Goal: Transaction & Acquisition: Purchase product/service

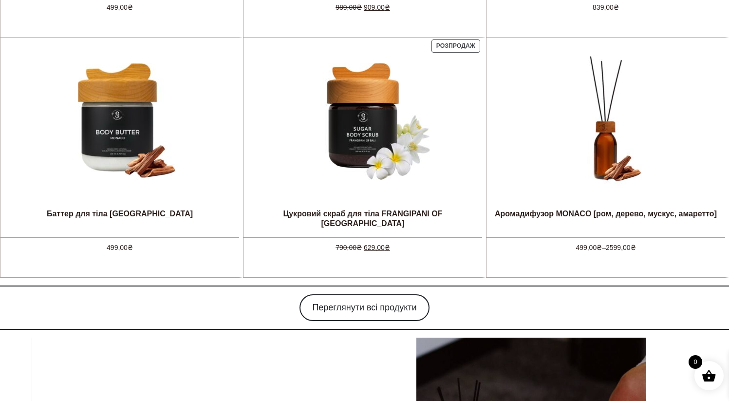
scroll to position [692, 0]
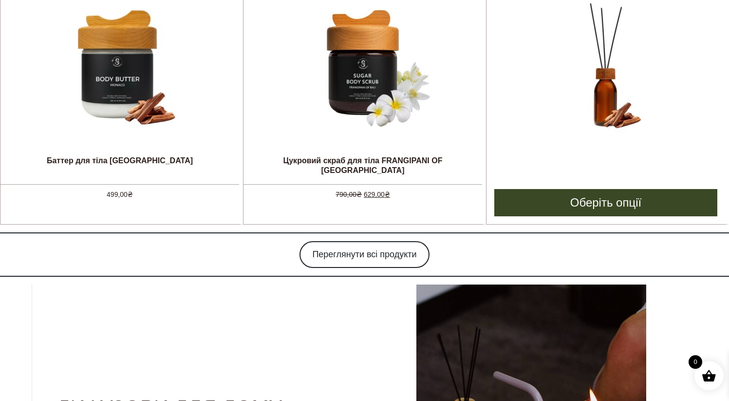
click at [574, 129] on img at bounding box center [606, 67] width 146 height 146
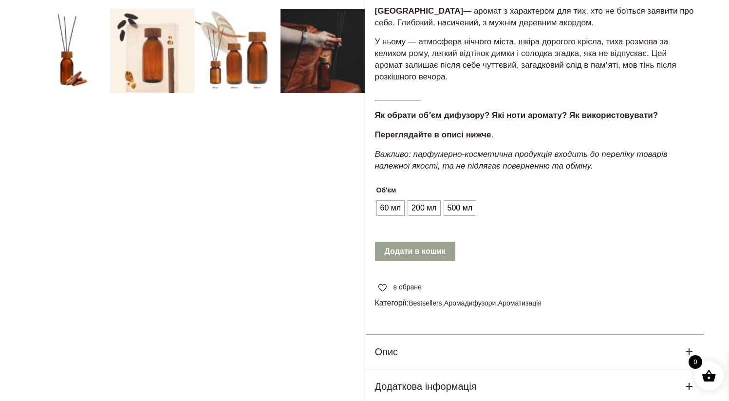
scroll to position [352, 0]
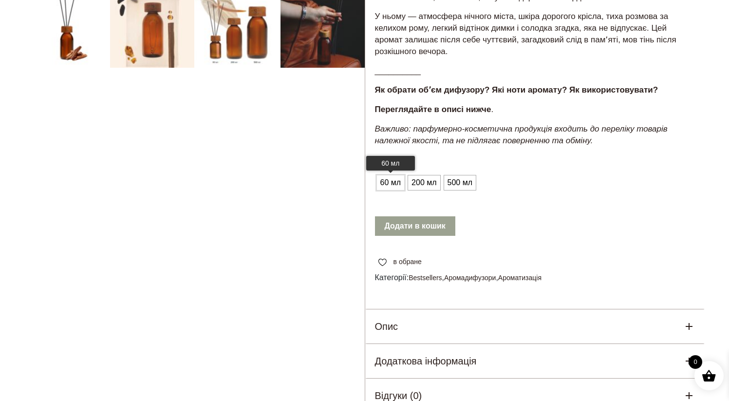
click at [396, 178] on span "60 мл" at bounding box center [391, 183] width 26 height 16
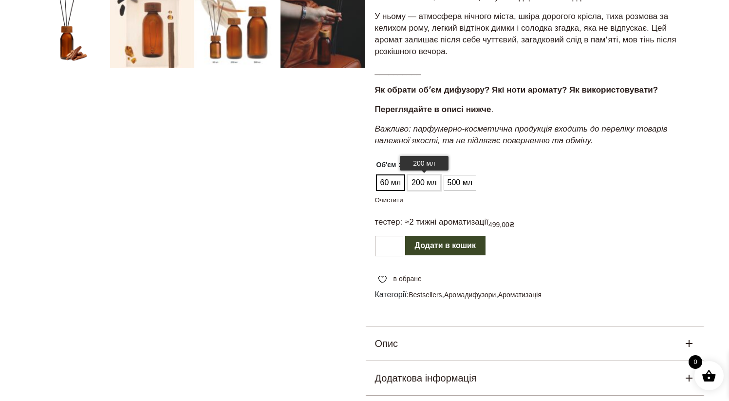
click at [412, 180] on span "200 мл" at bounding box center [424, 183] width 30 height 16
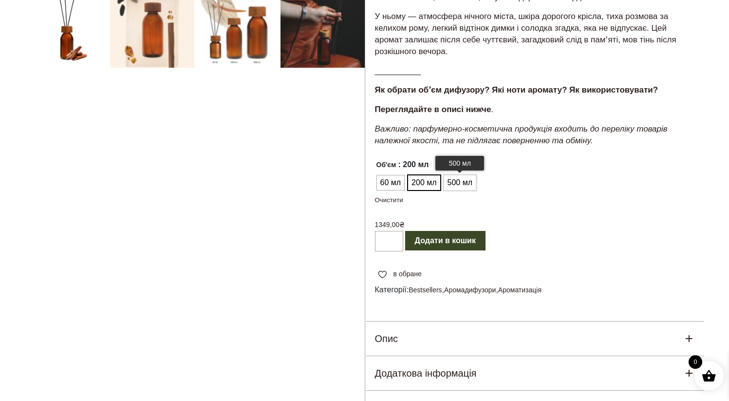
click at [453, 184] on span "500 мл" at bounding box center [460, 183] width 30 height 16
click at [391, 182] on span "60 мл" at bounding box center [391, 183] width 26 height 16
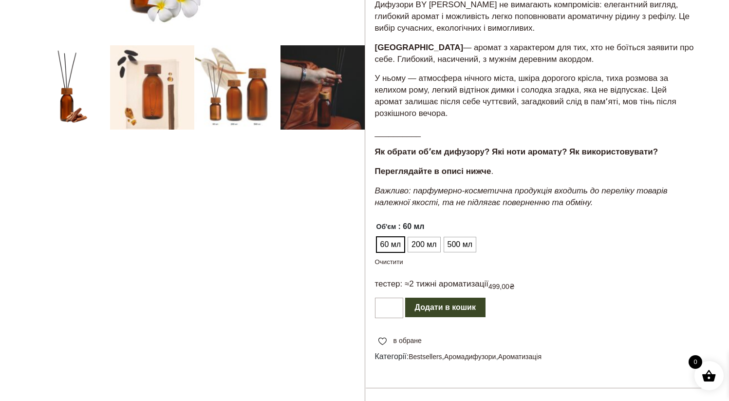
scroll to position [210, 0]
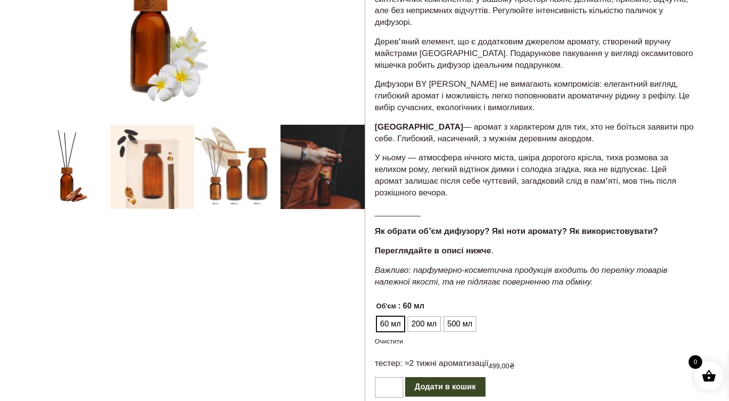
click at [245, 173] on div at bounding box center [194, 218] width 341 height 708
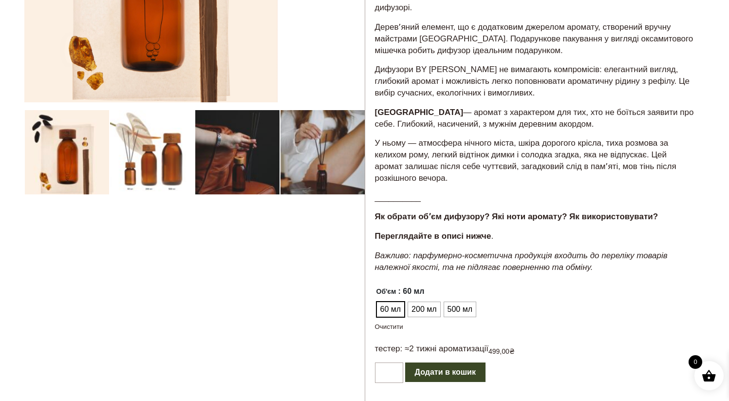
scroll to position [228, 0]
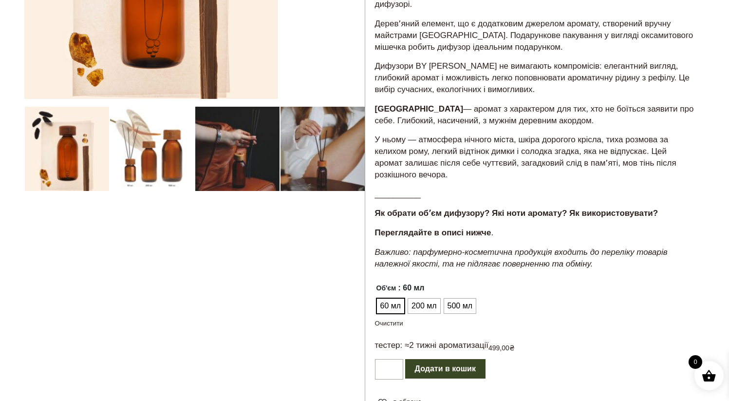
click at [245, 173] on div at bounding box center [194, 200] width 341 height 708
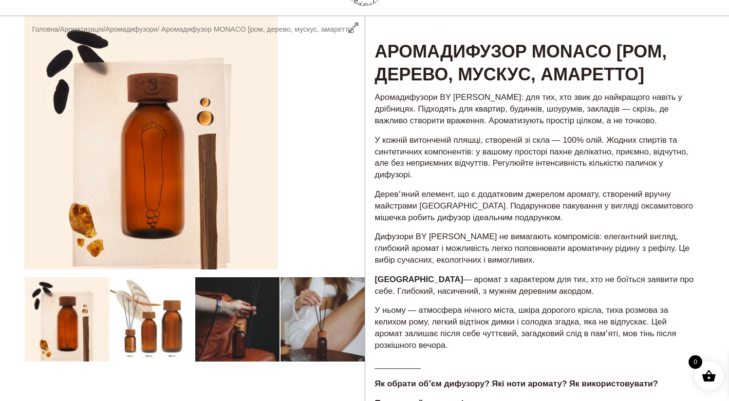
scroll to position [0, 0]
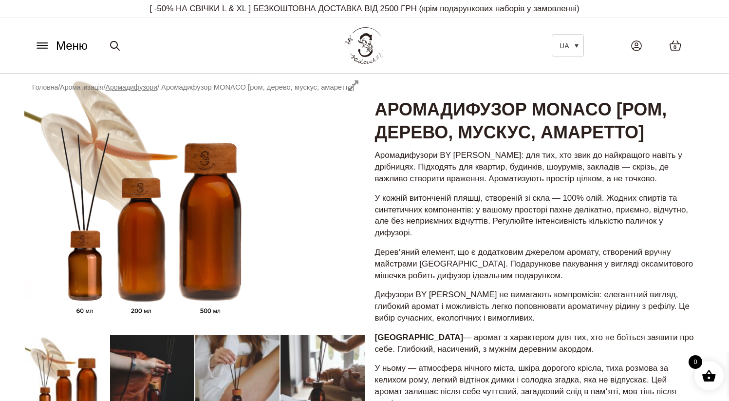
click at [137, 89] on link "Аромадифузори" at bounding box center [132, 87] width 52 height 8
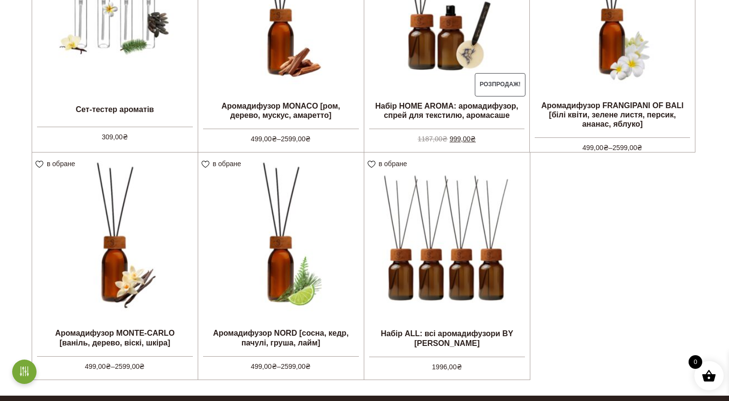
scroll to position [338, 0]
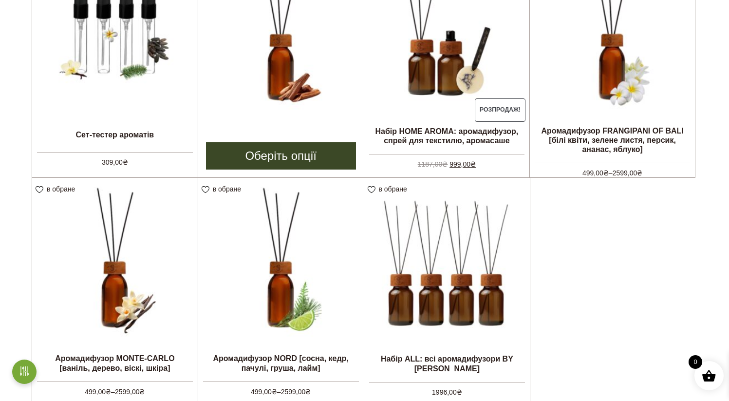
click at [286, 77] on img at bounding box center [281, 33] width 166 height 166
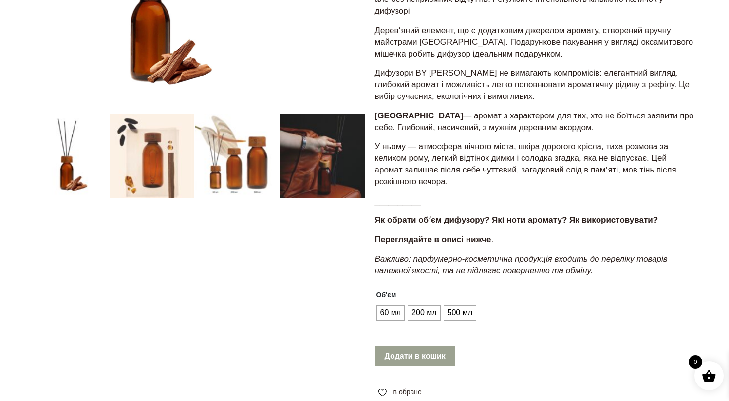
scroll to position [302, 0]
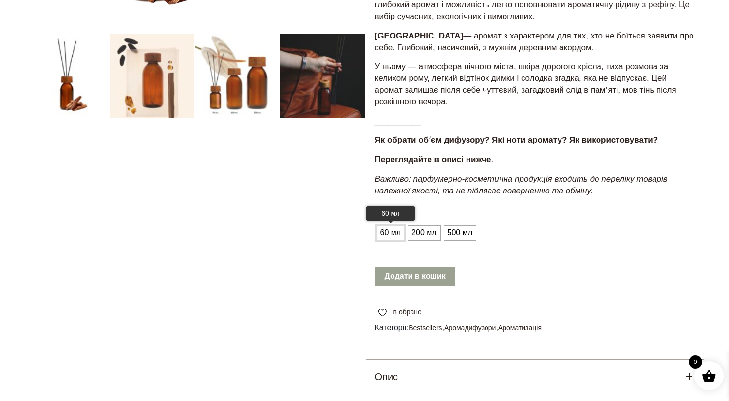
click at [400, 231] on span "60 мл" at bounding box center [391, 233] width 26 height 16
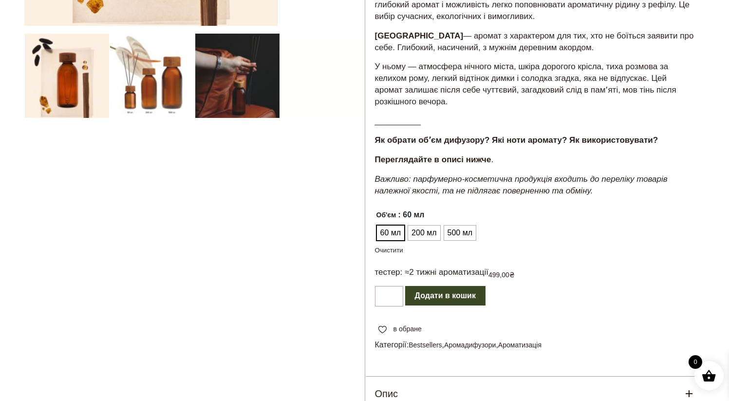
click at [420, 241] on ul "60 мл 200 мл 500 мл" at bounding box center [444, 233] width 139 height 19
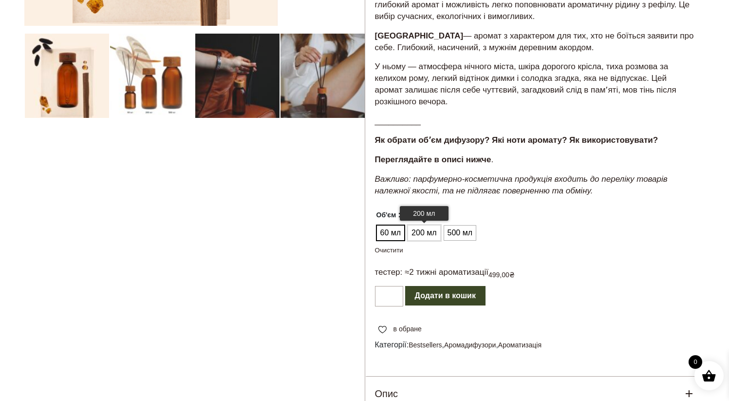
click at [423, 238] on span "200 мл" at bounding box center [424, 233] width 30 height 16
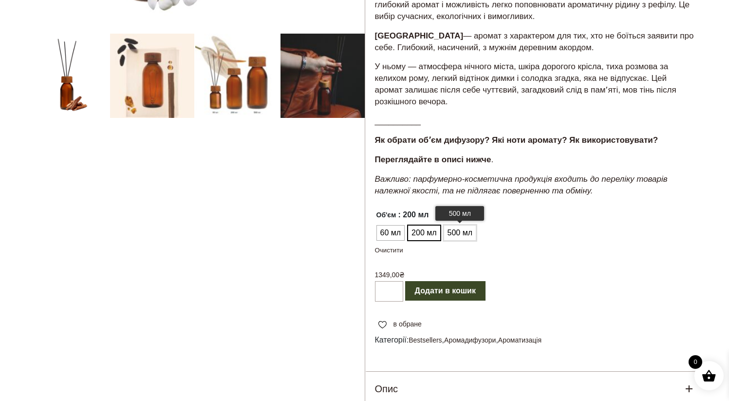
click at [456, 231] on span "500 мл" at bounding box center [460, 233] width 30 height 16
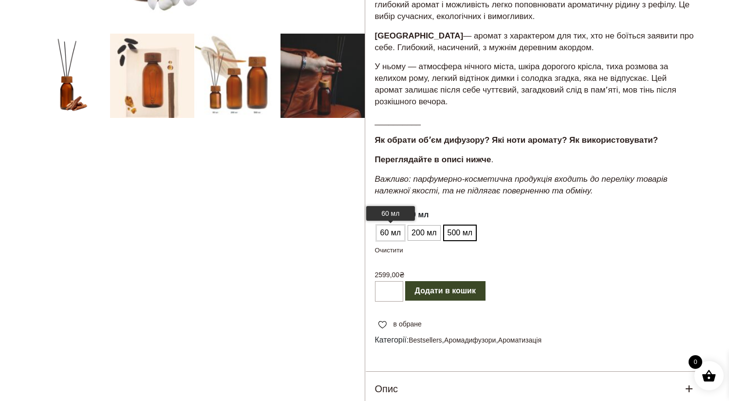
click at [398, 229] on span "60 мл" at bounding box center [391, 233] width 26 height 16
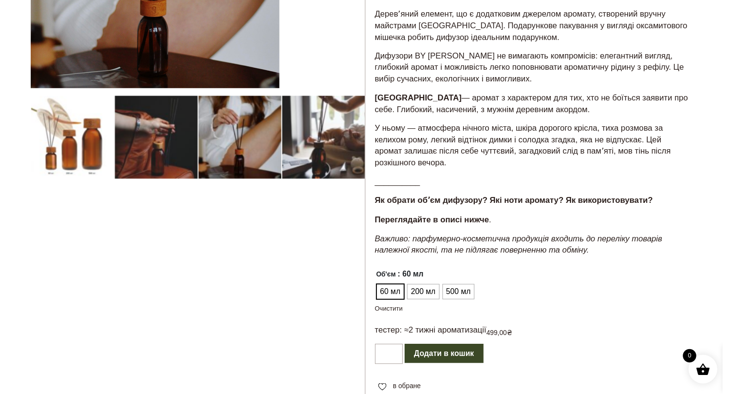
scroll to position [0, 0]
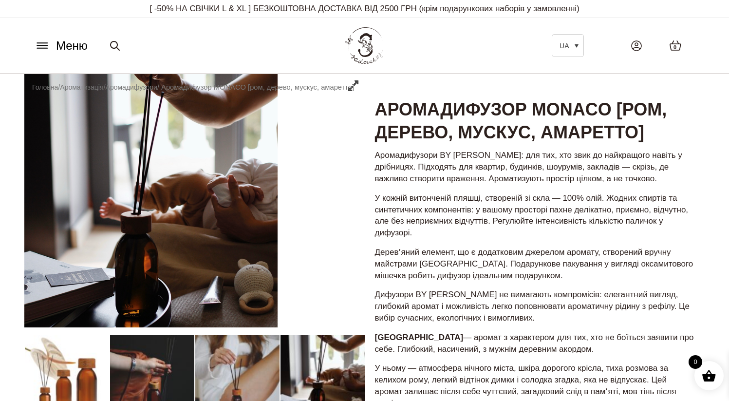
click at [51, 38] on button "Меню" at bounding box center [61, 46] width 59 height 19
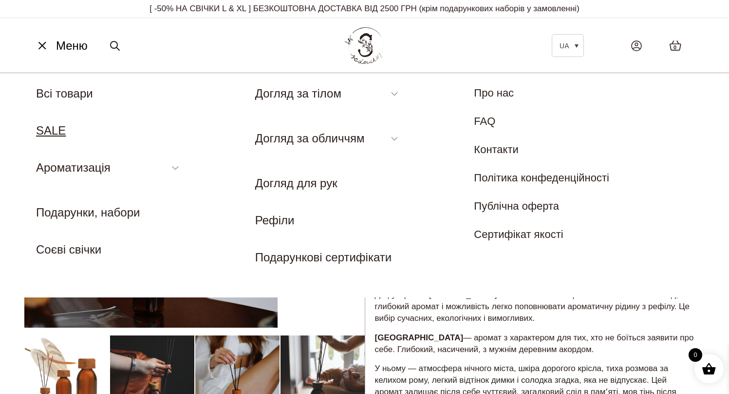
click at [58, 132] on link "SALE" at bounding box center [51, 130] width 30 height 13
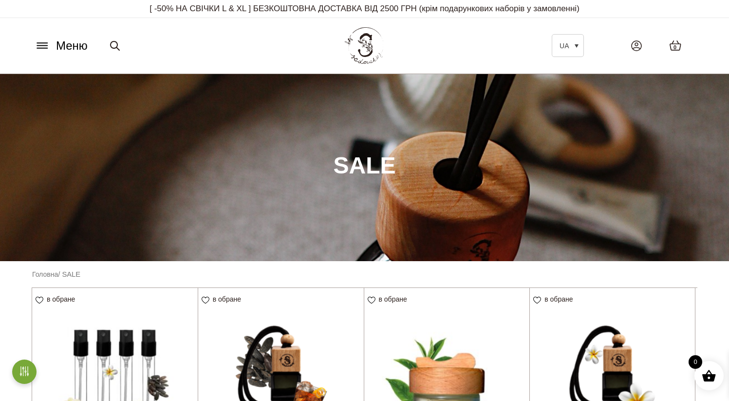
click at [65, 47] on span "Меню" at bounding box center [72, 46] width 32 height 18
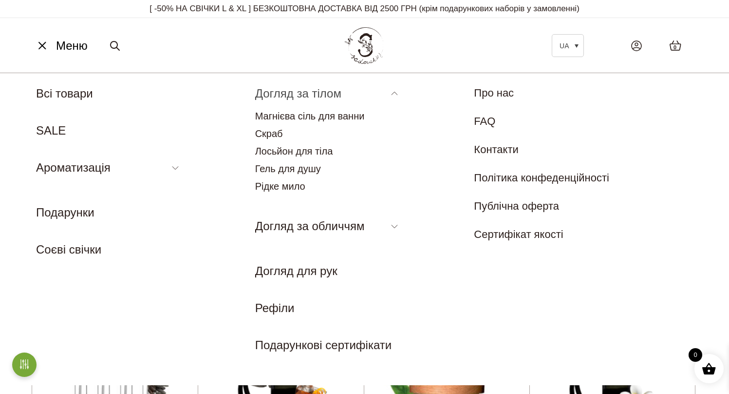
click at [291, 95] on link "Догляд за тілом" at bounding box center [298, 93] width 86 height 13
click at [290, 94] on link "Догляд за тілом" at bounding box center [298, 93] width 86 height 13
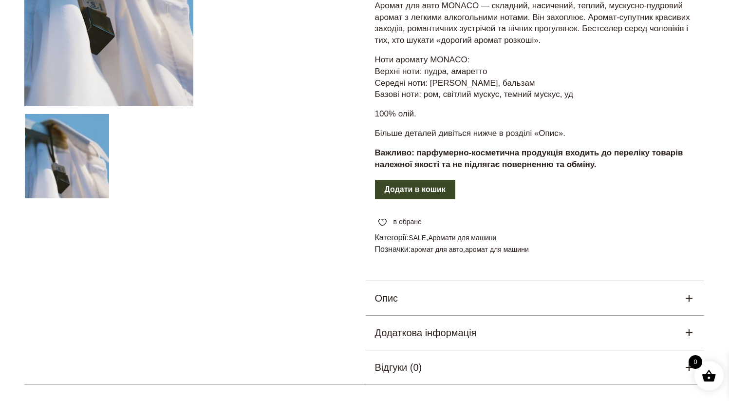
scroll to position [228, 0]
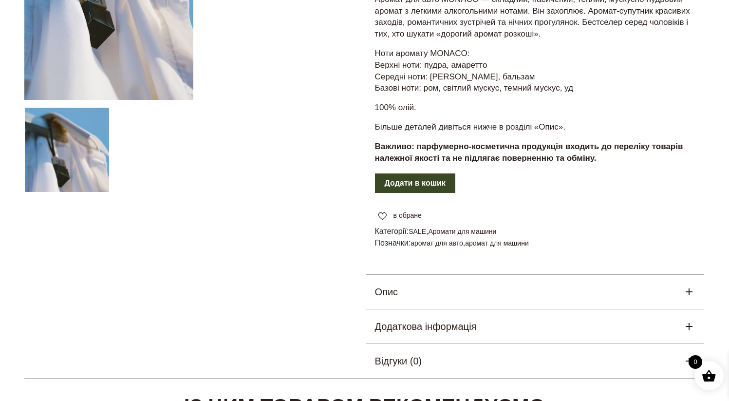
click at [549, 245] on div "Аромат для машини MONACO 575,00 ₴ Оригінальна ціна: 575,00 ₴. 389,00 ₴ Поточна …" at bounding box center [535, 113] width 341 height 532
click at [537, 309] on div "Додаткова інформація" at bounding box center [535, 326] width 340 height 34
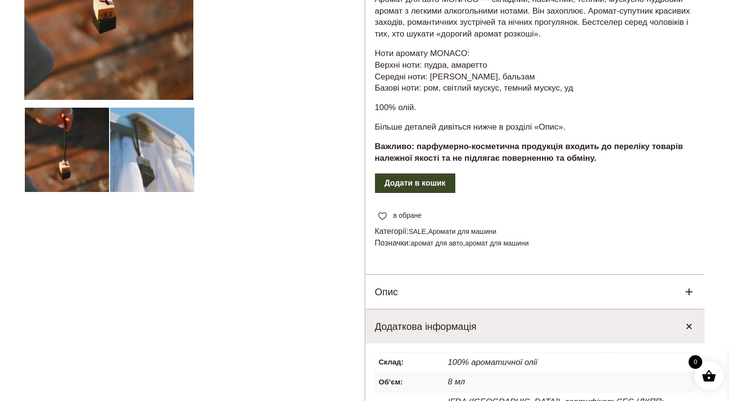
click at [547, 275] on div "Опис" at bounding box center [535, 292] width 340 height 34
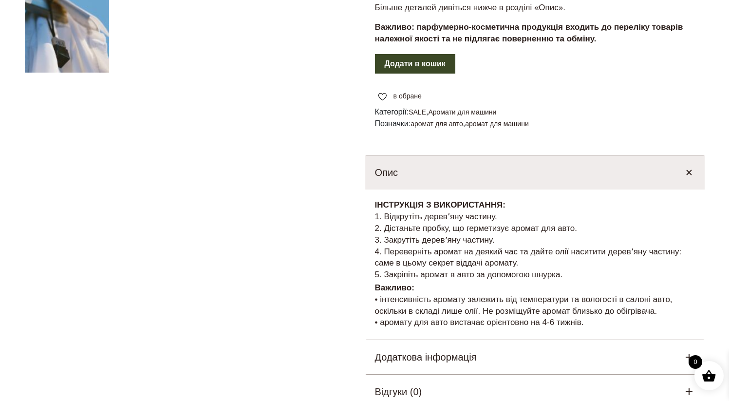
scroll to position [572, 0]
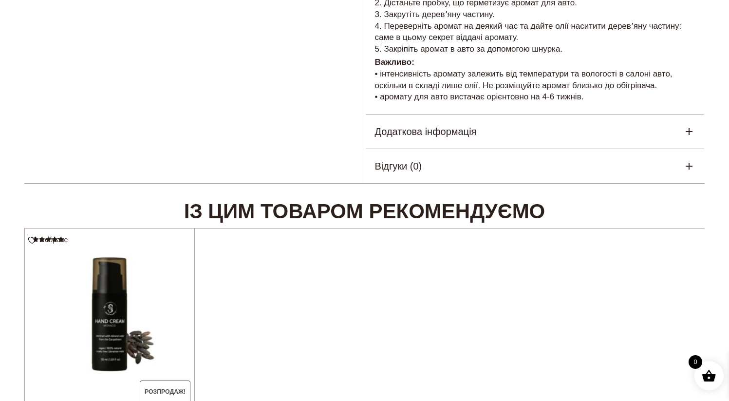
click at [574, 149] on div "Відгуки (0)" at bounding box center [535, 166] width 340 height 34
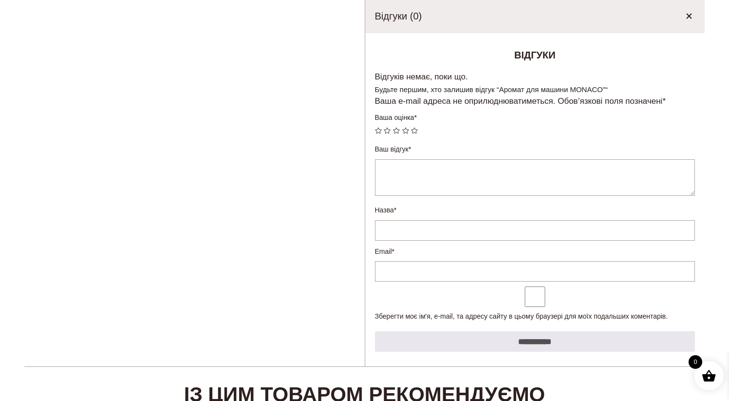
scroll to position [526, 0]
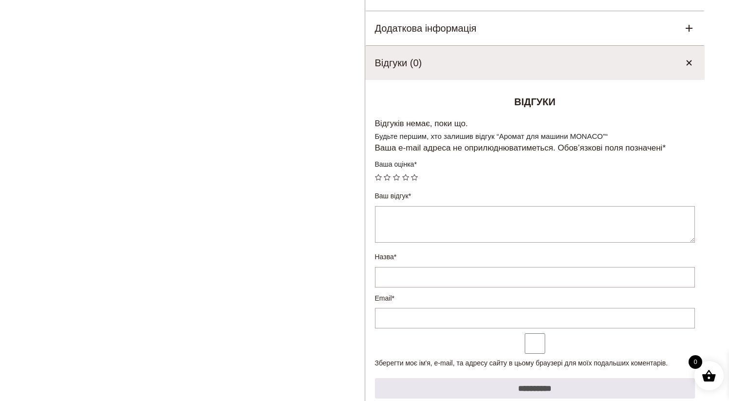
click at [563, 11] on div "Додаткова інформація" at bounding box center [535, 28] width 340 height 34
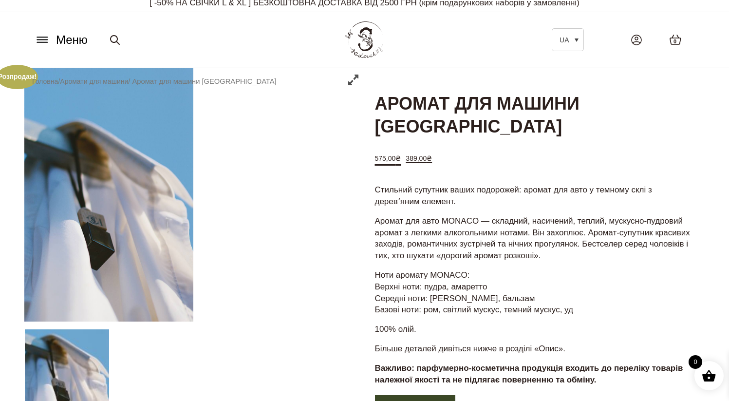
scroll to position [65, 0]
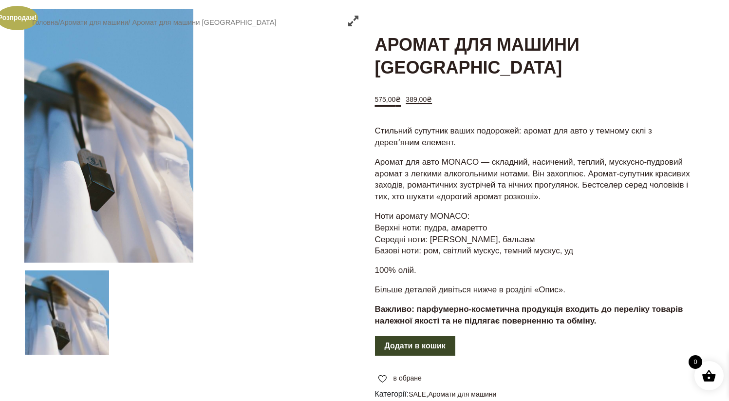
click at [415, 336] on button "Додати в кошик" at bounding box center [415, 345] width 80 height 19
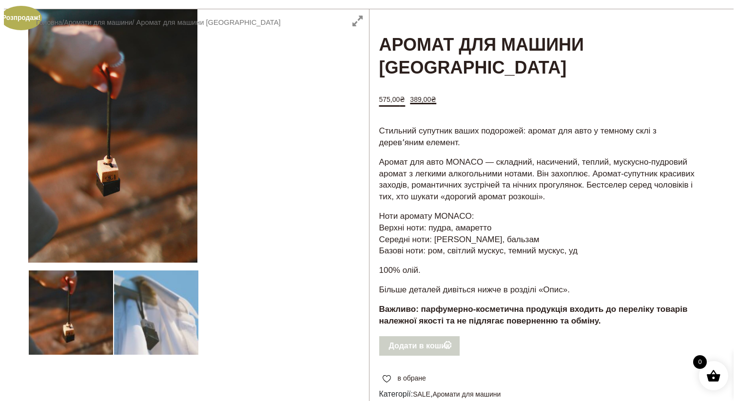
scroll to position [0, 0]
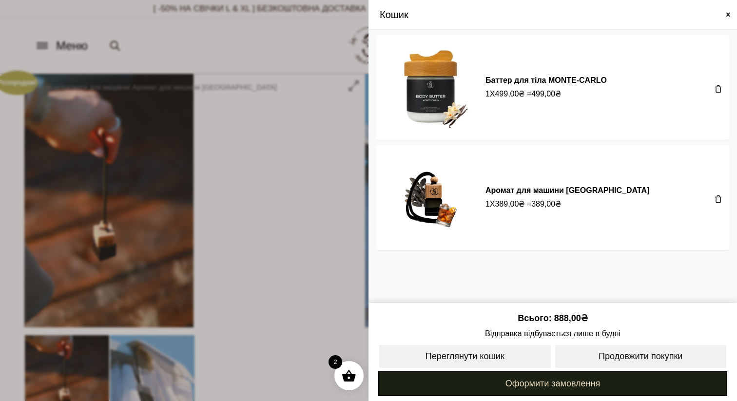
click at [637, 381] on link "Оформити замовлення" at bounding box center [552, 383] width 349 height 25
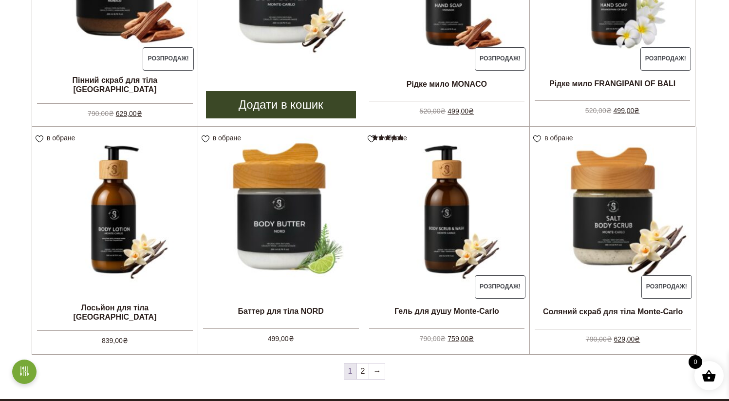
scroll to position [869, 0]
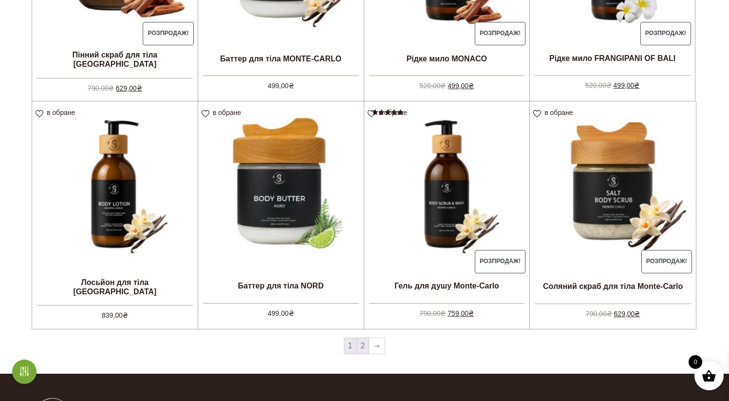
click at [363, 342] on link "2" at bounding box center [363, 346] width 12 height 16
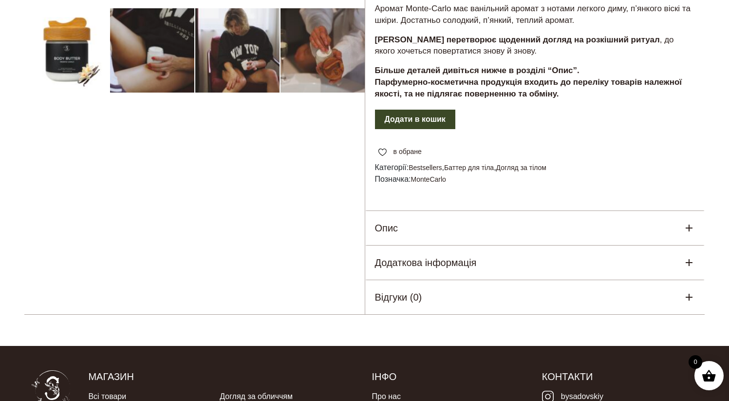
scroll to position [342, 0]
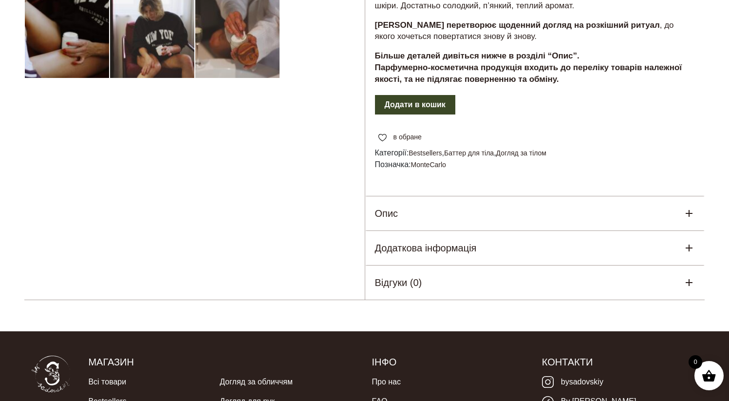
click at [610, 200] on div "Опис" at bounding box center [535, 213] width 340 height 34
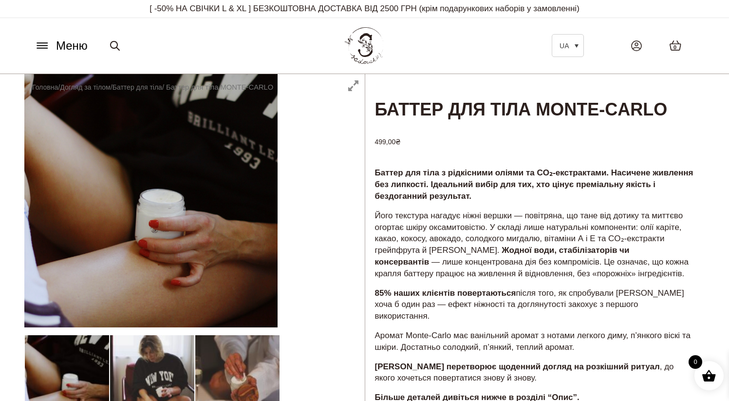
scroll to position [107, 0]
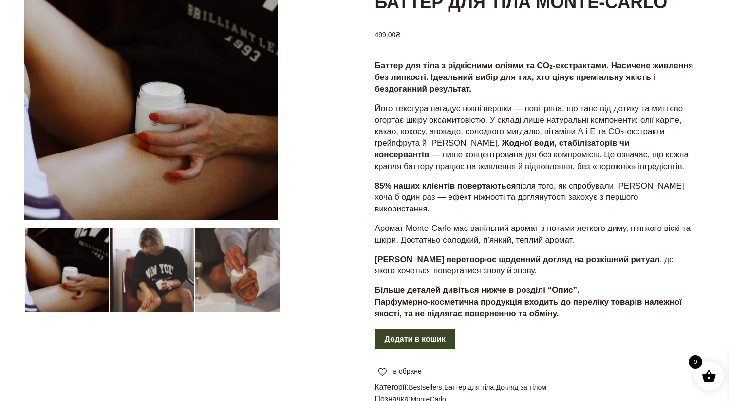
click at [246, 238] on div at bounding box center [194, 326] width 341 height 718
click at [168, 252] on div at bounding box center [194, 326] width 341 height 718
click at [98, 246] on div at bounding box center [194, 326] width 341 height 718
click at [208, 289] on div at bounding box center [194, 326] width 341 height 718
click at [248, 275] on div at bounding box center [194, 326] width 341 height 718
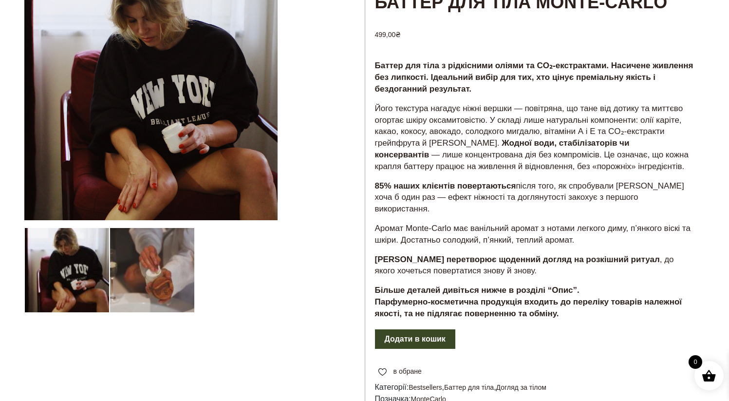
click at [431, 329] on button "Додати в кошик" at bounding box center [415, 338] width 80 height 19
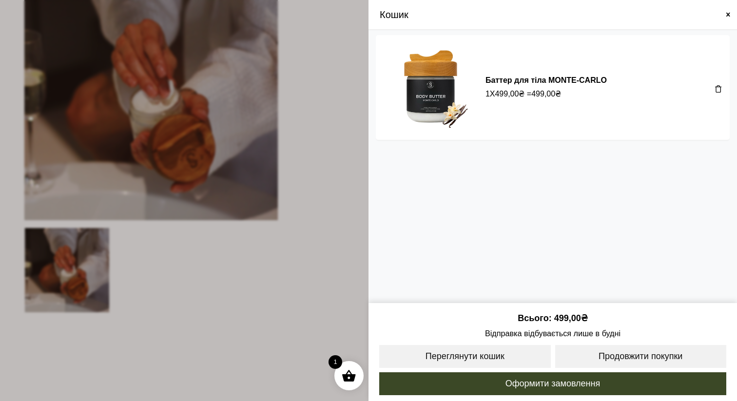
click at [729, 15] on div "Кошик" at bounding box center [552, 15] width 368 height 30
click at [729, 15] on span at bounding box center [728, 15] width 8 height 8
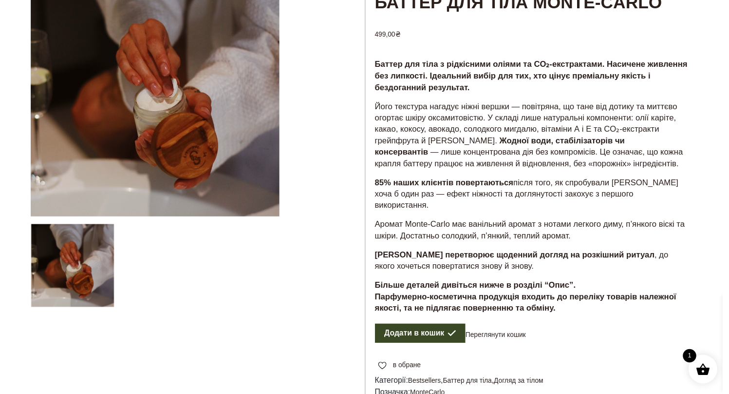
scroll to position [0, 0]
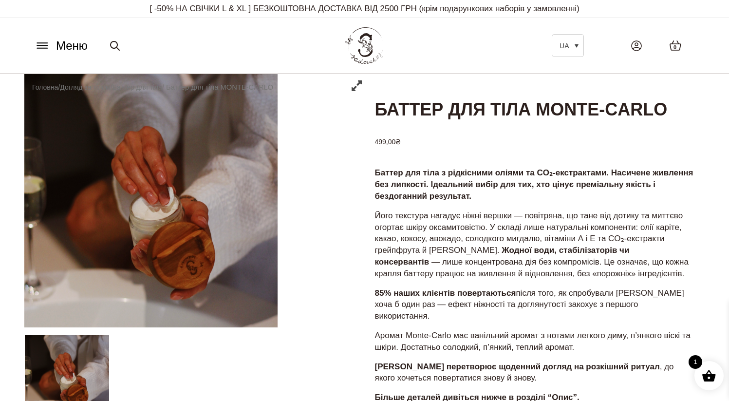
click at [45, 38] on button "Меню" at bounding box center [61, 46] width 59 height 19
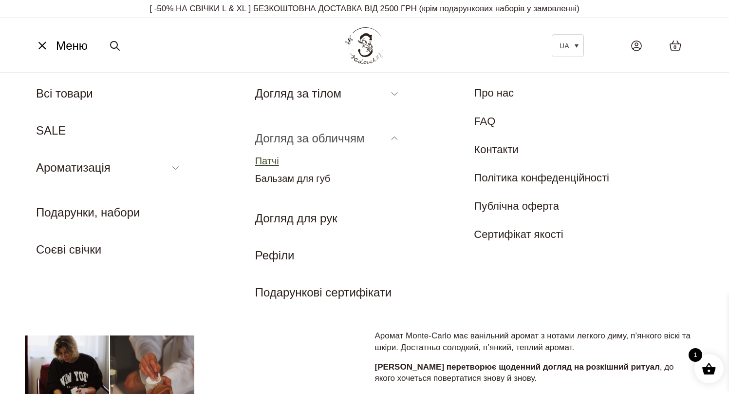
click at [279, 159] on link "Патчі" at bounding box center [267, 160] width 24 height 11
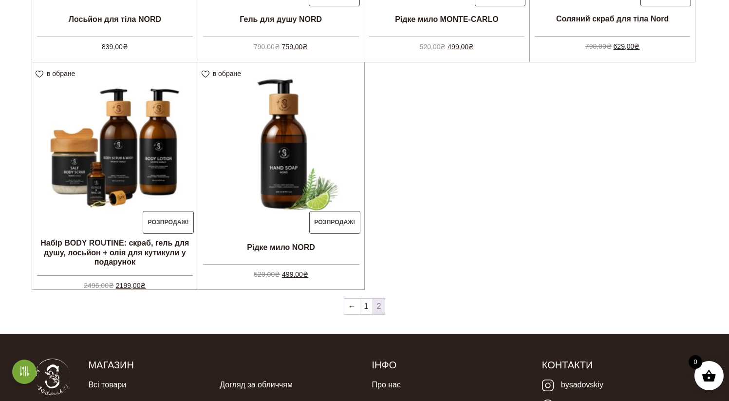
scroll to position [461, 0]
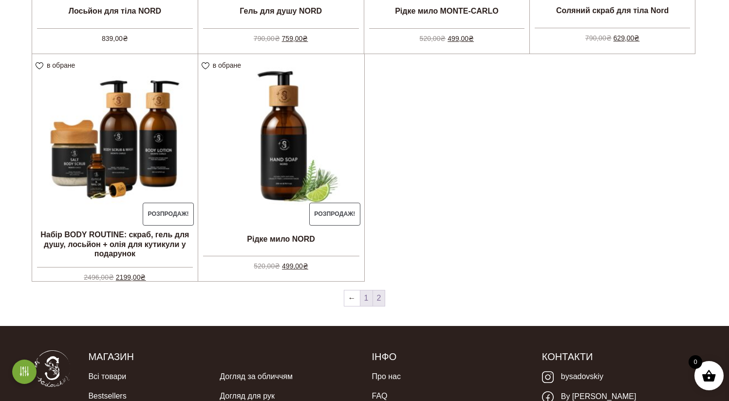
click at [363, 297] on link "1" at bounding box center [367, 298] width 12 height 16
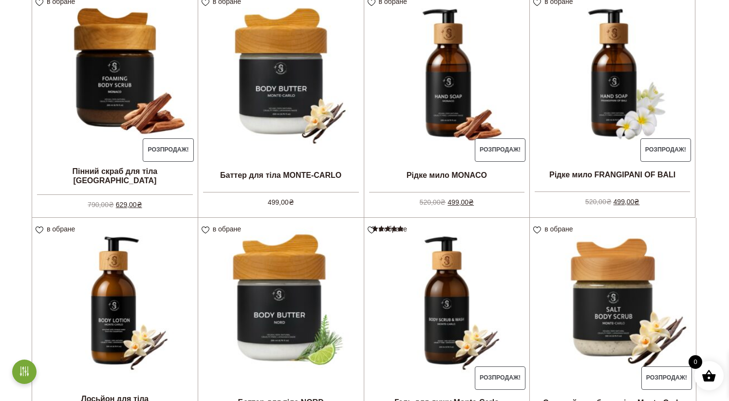
scroll to position [865, 0]
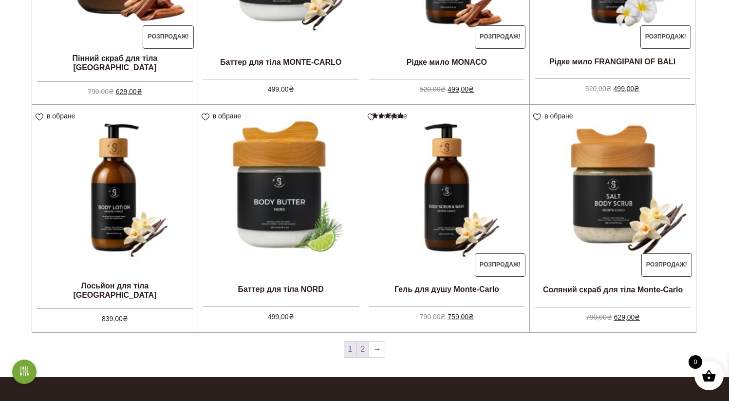
click at [367, 351] on link "2" at bounding box center [363, 350] width 12 height 16
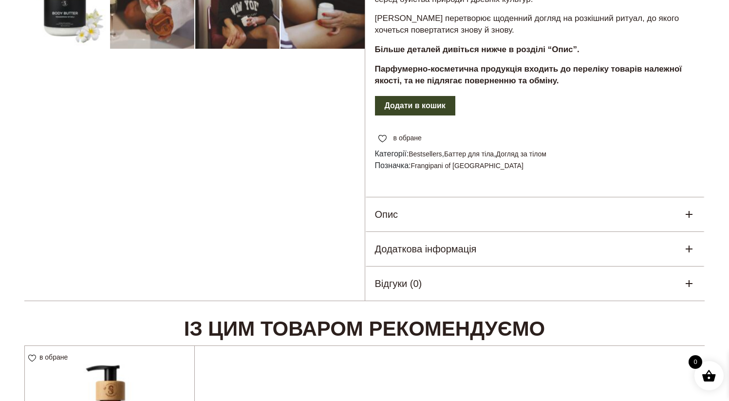
scroll to position [409, 0]
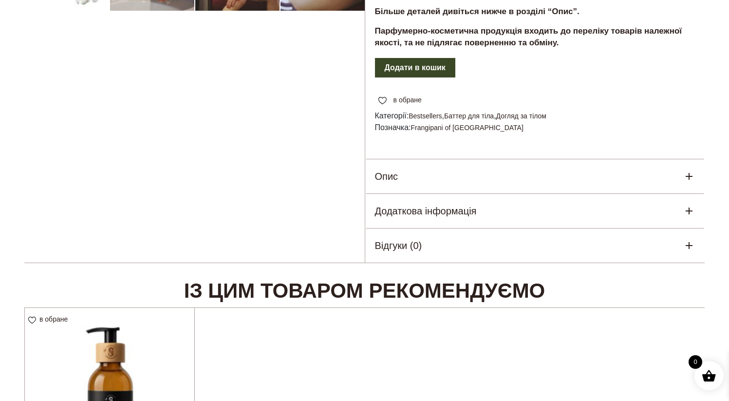
click at [483, 181] on div "Опис" at bounding box center [535, 176] width 340 height 34
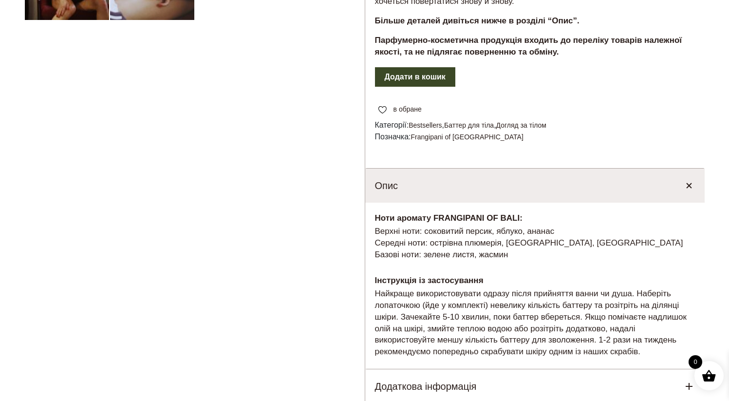
scroll to position [420, 0]
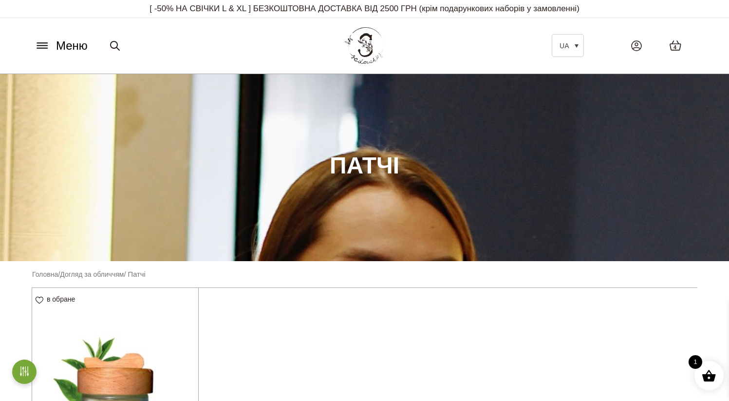
click at [47, 40] on icon at bounding box center [43, 45] width 16 height 10
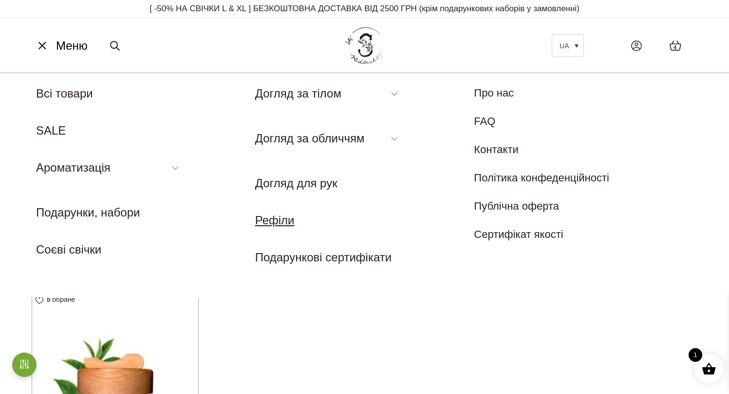
click at [287, 224] on link "Рефіли" at bounding box center [274, 219] width 39 height 13
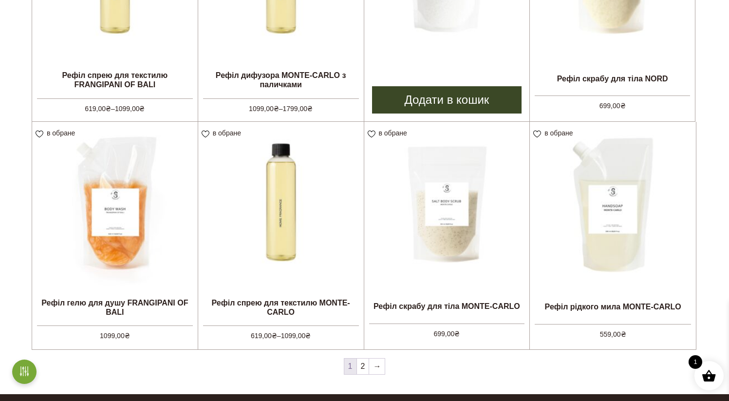
scroll to position [927, 0]
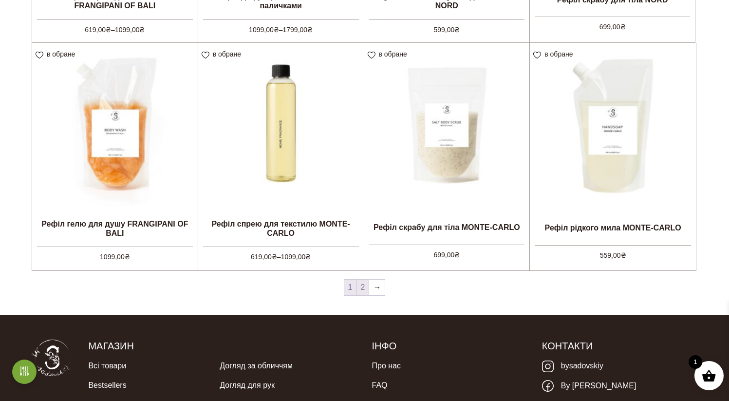
click at [366, 286] on link "2" at bounding box center [363, 288] width 12 height 16
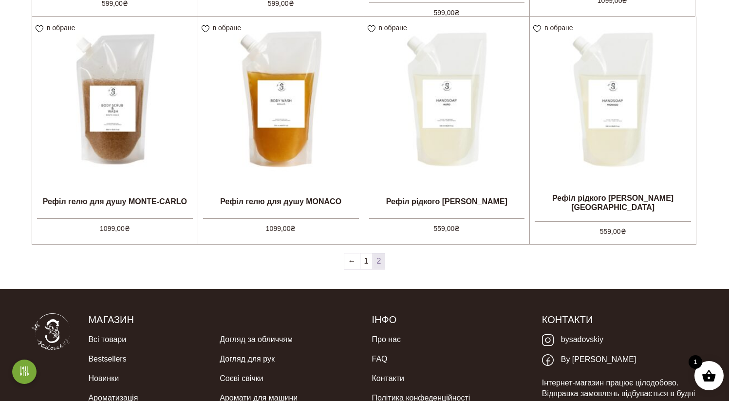
scroll to position [733, 0]
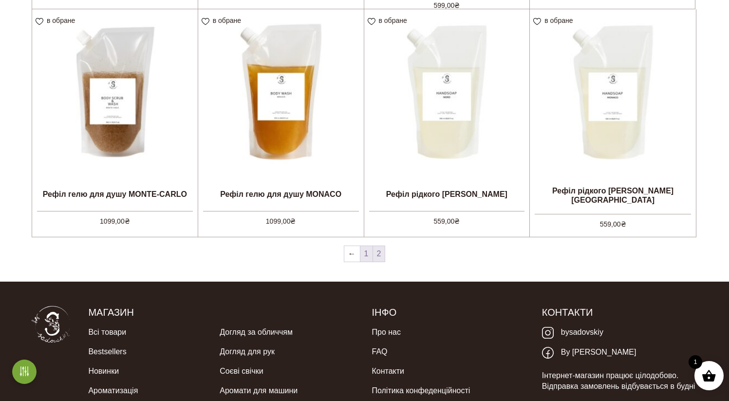
click at [366, 250] on link "1" at bounding box center [367, 254] width 12 height 16
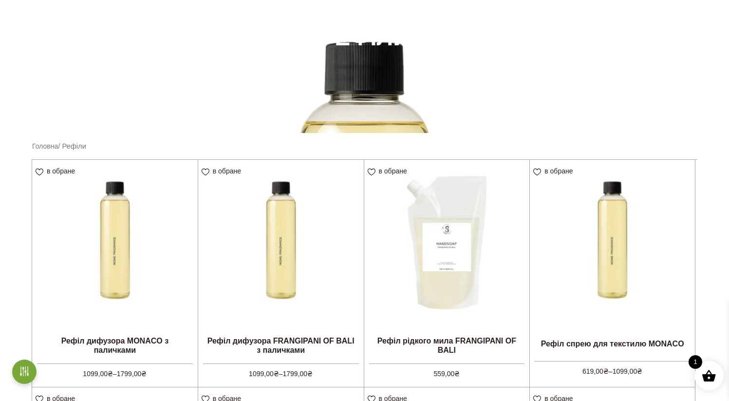
scroll to position [157, 0]
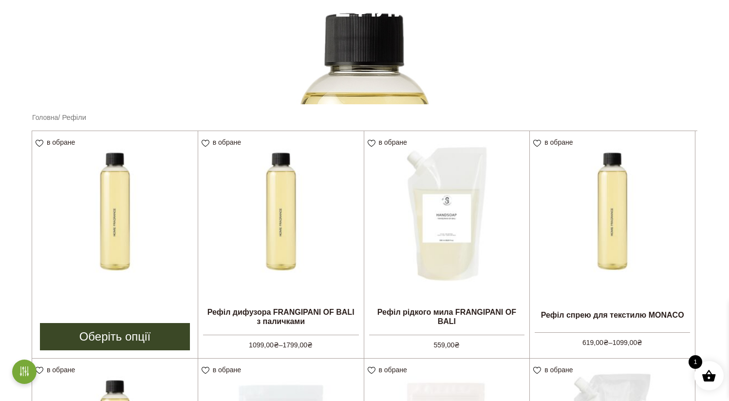
click at [139, 311] on li "в обране View wishlist Рефіл дифузора MONACO з паличками 1099,00 ₴ – 1799,00 ₴ …" at bounding box center [115, 245] width 166 height 228
click at [124, 245] on img at bounding box center [115, 214] width 166 height 166
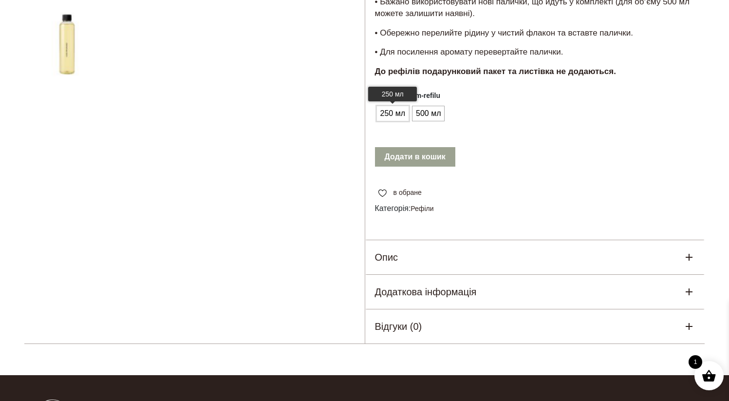
click at [407, 112] on li "250 мл" at bounding box center [393, 113] width 32 height 15
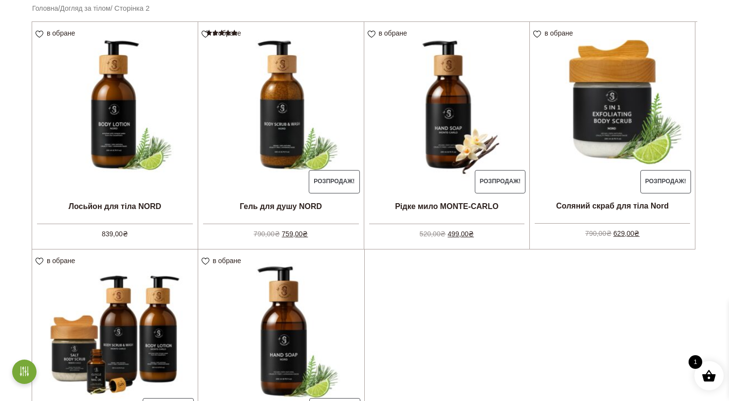
scroll to position [315, 0]
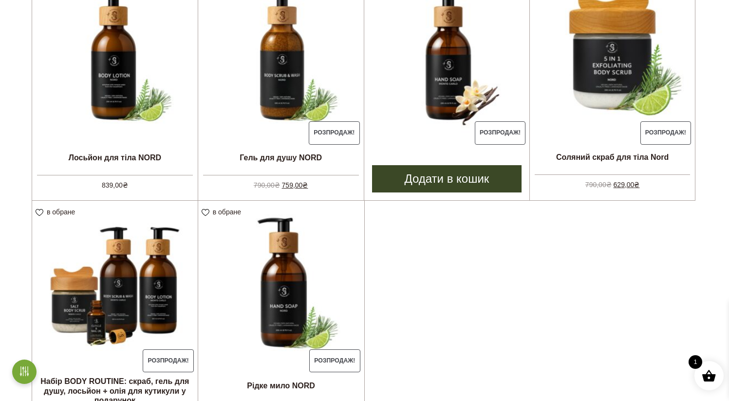
click at [435, 139] on link "Розпродаж! Рідке мило MONTE-CARLO 520,00 ₴ Оригінальна ціна: 520,00 ₴. 499,00 ₴…" at bounding box center [447, 59] width 166 height 172
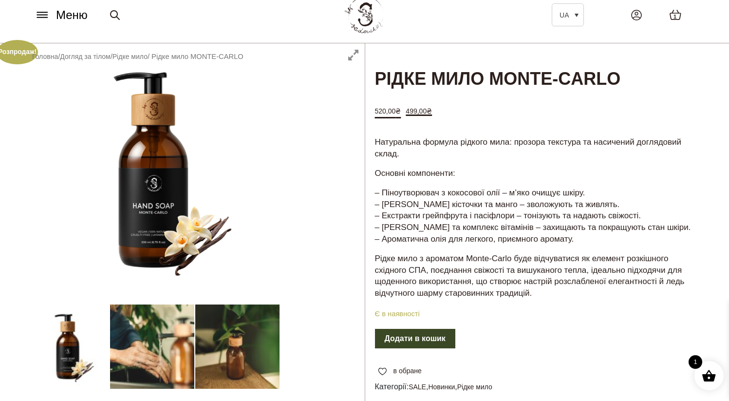
scroll to position [66, 0]
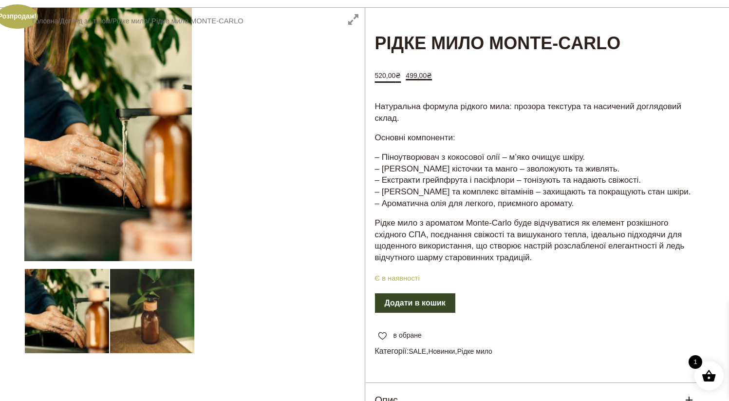
click at [152, 319] on div at bounding box center [194, 247] width 341 height 479
click at [151, 312] on div at bounding box center [194, 247] width 341 height 479
click at [87, 321] on div at bounding box center [194, 247] width 341 height 479
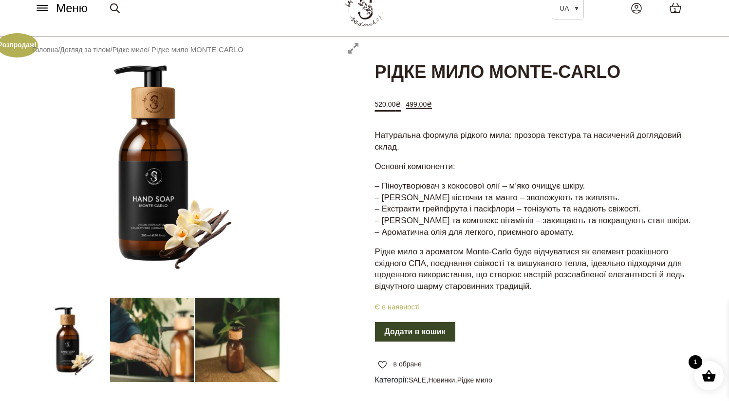
scroll to position [0, 0]
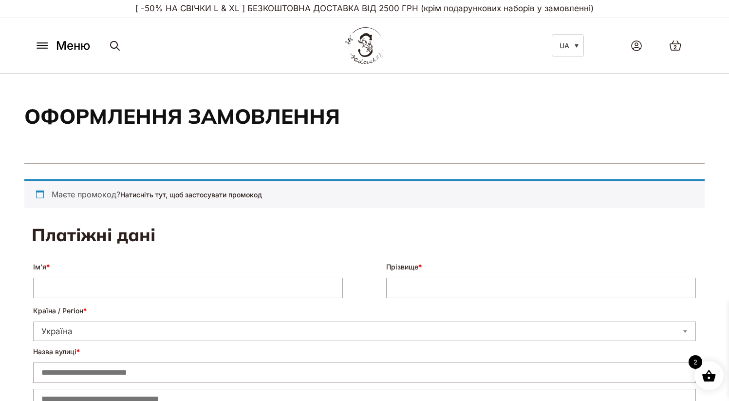
select select "****"
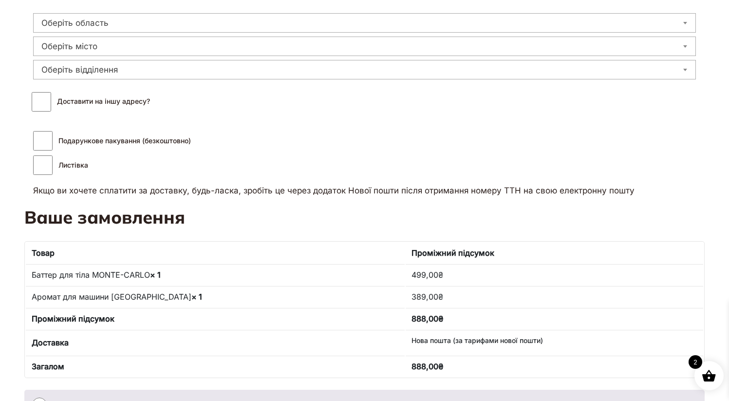
scroll to position [399, 0]
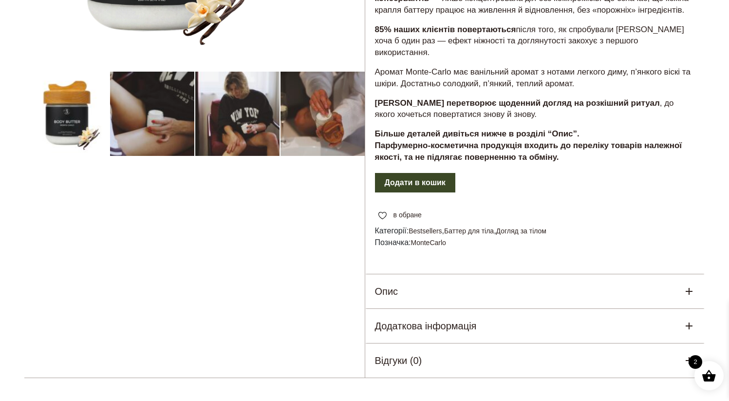
scroll to position [320, 0]
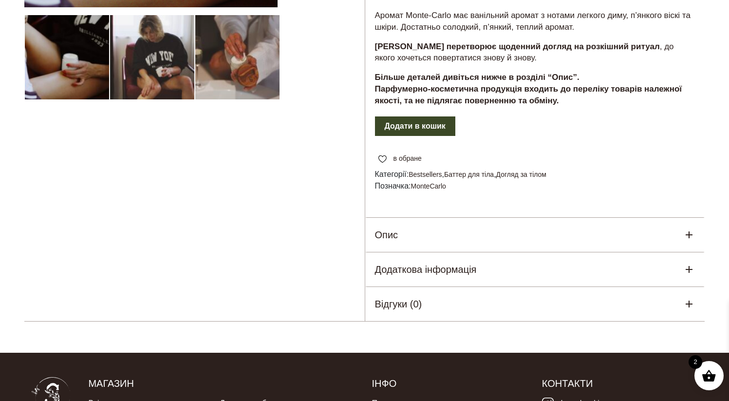
click at [498, 229] on div "Опис" at bounding box center [535, 235] width 340 height 34
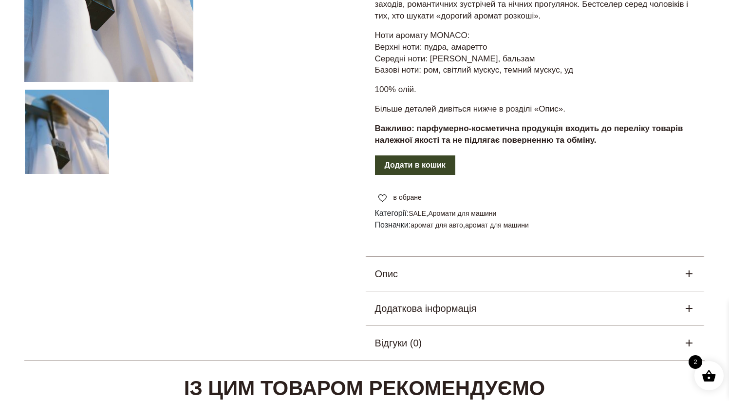
scroll to position [459, 0]
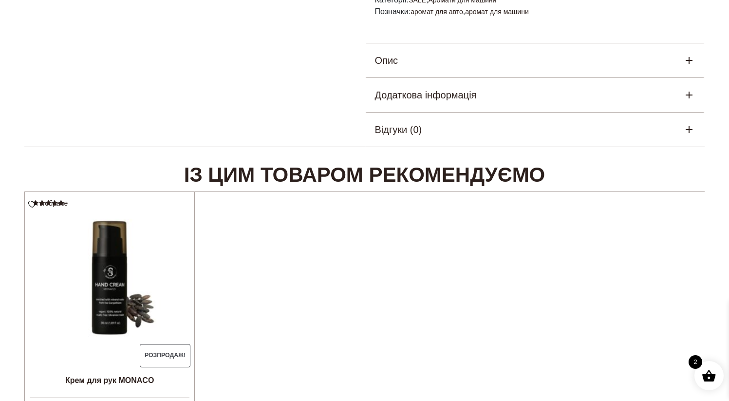
click at [507, 43] on div "Опис" at bounding box center [535, 60] width 340 height 34
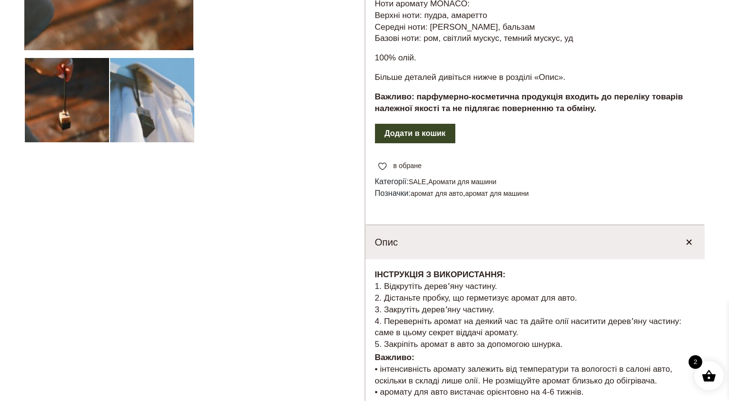
scroll to position [92, 0]
